Goal: Task Accomplishment & Management: Use online tool/utility

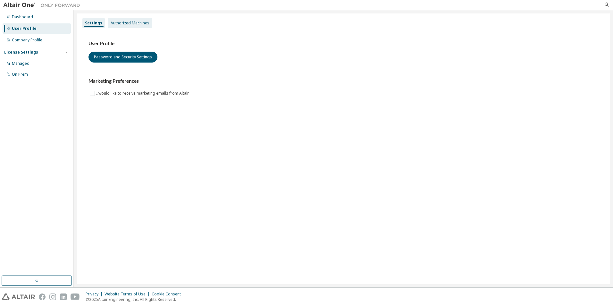
click at [129, 26] on div "Authorized Machines" at bounding box center [130, 23] width 44 height 10
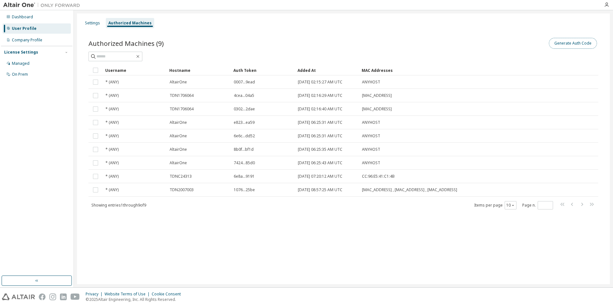
click at [576, 45] on button "Generate Auth Code" at bounding box center [573, 43] width 48 height 11
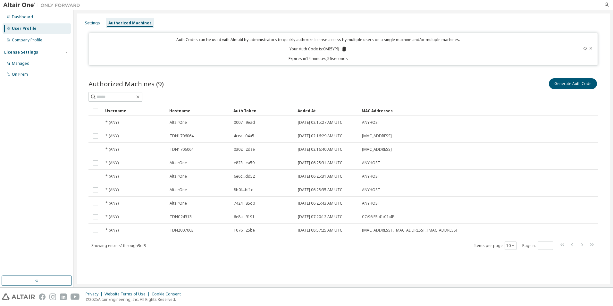
click at [345, 49] on icon at bounding box center [345, 49] width 4 height 4
